Goal: Information Seeking & Learning: Learn about a topic

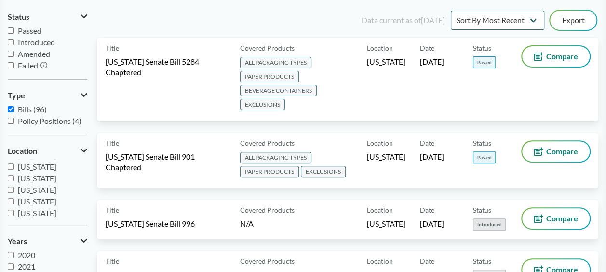
scroll to position [145, 0]
click at [31, 197] on span "[US_STATE]" at bounding box center [37, 193] width 39 height 9
click at [14, 197] on input "[US_STATE]" at bounding box center [11, 193] width 6 height 6
checkbox input "true"
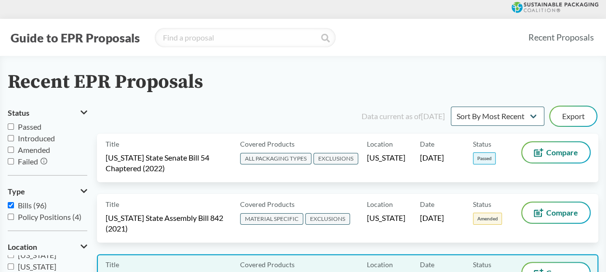
scroll to position [0, 0]
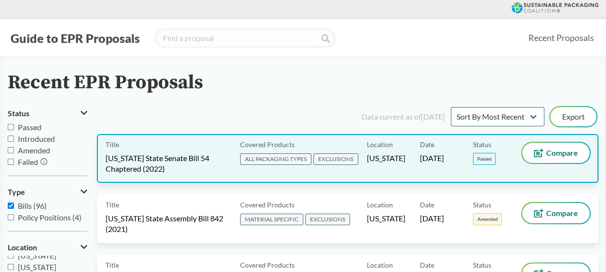
click at [213, 164] on span "[US_STATE] State Senate Bill 54 Chaptered (2022)" at bounding box center [167, 163] width 123 height 21
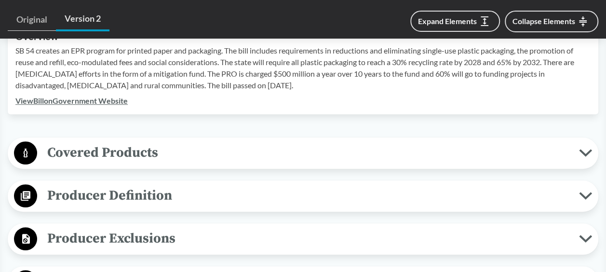
scroll to position [386, 0]
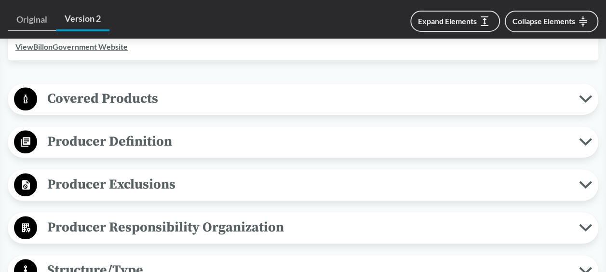
click at [255, 144] on span "Producer Definition" at bounding box center [308, 142] width 542 height 22
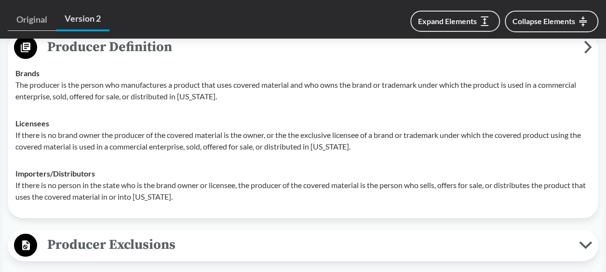
scroll to position [482, 0]
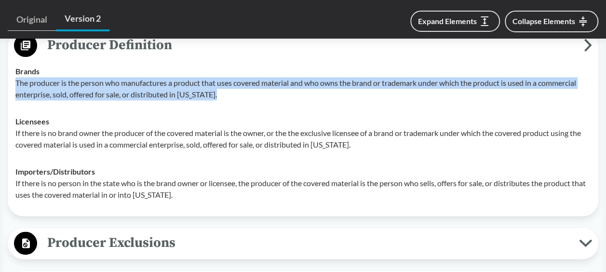
drag, startPoint x: 16, startPoint y: 83, endPoint x: 221, endPoint y: 96, distance: 204.8
click at [221, 96] on p "The producer is the person who manufactures a product that uses covered materia…" at bounding box center [302, 88] width 575 height 23
copy p "The producer is the person who manufactures a product that uses covered materia…"
